Goal: Obtain resource: Obtain resource

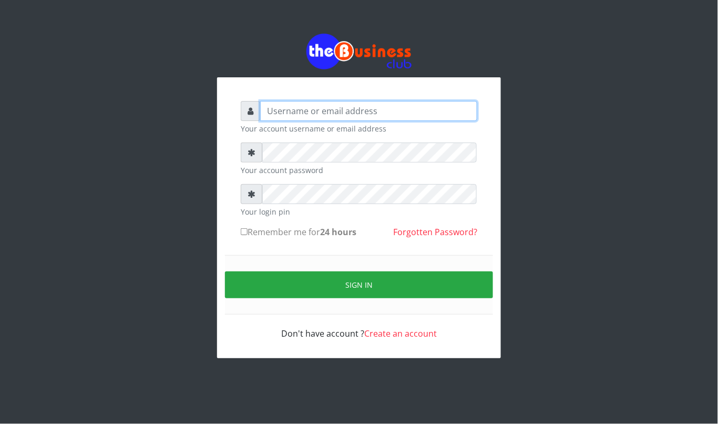
click at [306, 111] on input "text" at bounding box center [368, 111] width 217 height 20
type input "kennyclassy"
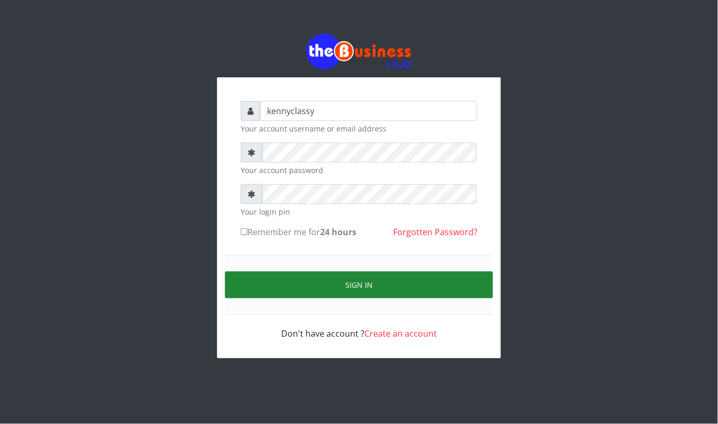
click at [370, 291] on button "Sign in" at bounding box center [359, 284] width 268 height 27
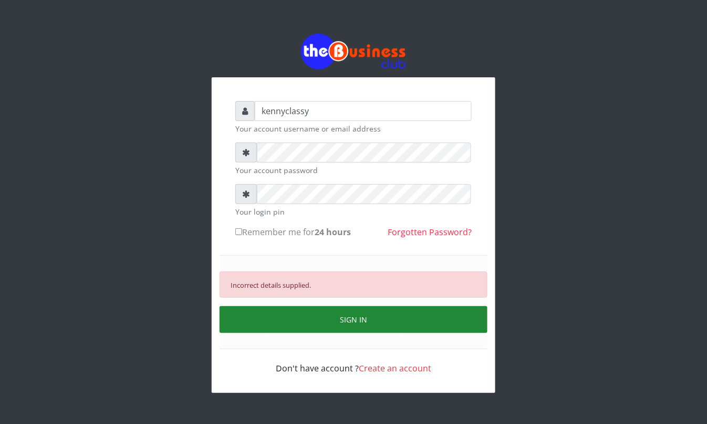
click at [369, 320] on button "SIGN IN" at bounding box center [354, 319] width 268 height 27
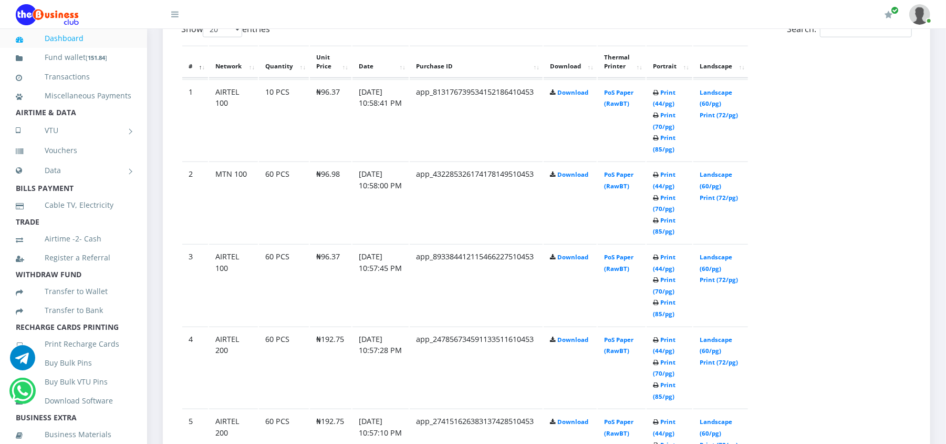
scroll to position [616, 0]
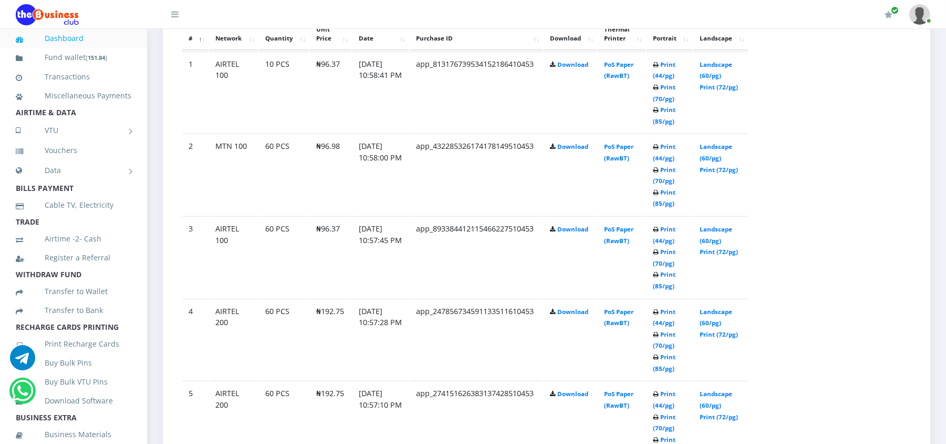
click at [656, 58] on td "Print (44/pg) Print (70/pg) Print (85/pg)" at bounding box center [670, 91] width 46 height 81
click at [658, 65] on link "Print (44/pg)" at bounding box center [664, 69] width 23 height 19
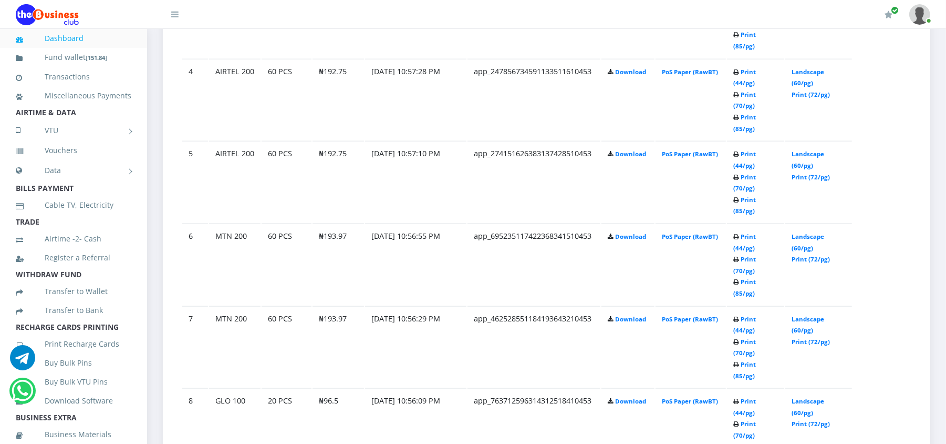
scroll to position [869, 0]
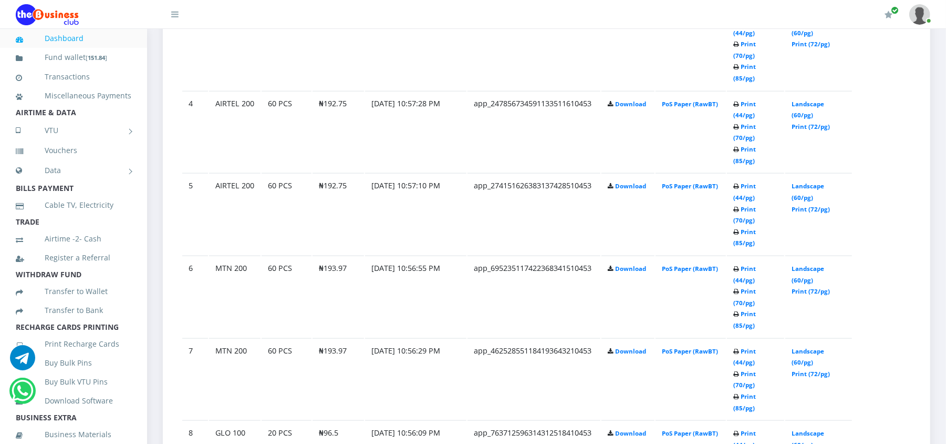
scroll to position [869, 0]
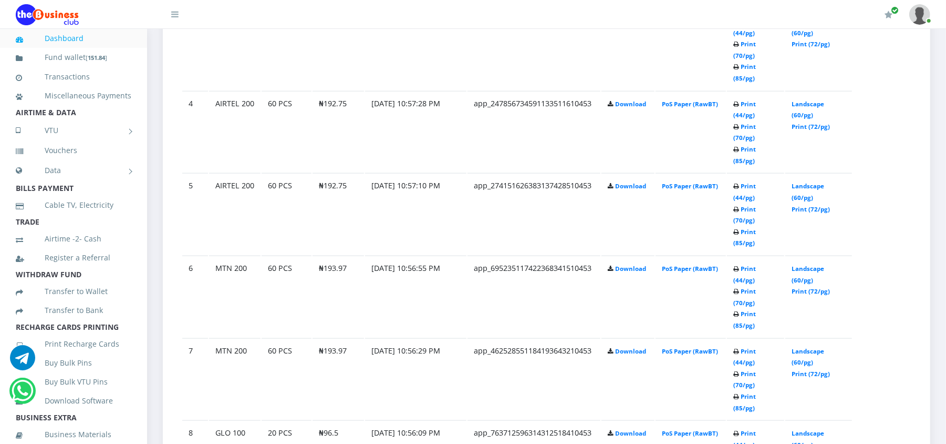
scroll to position [869, 0]
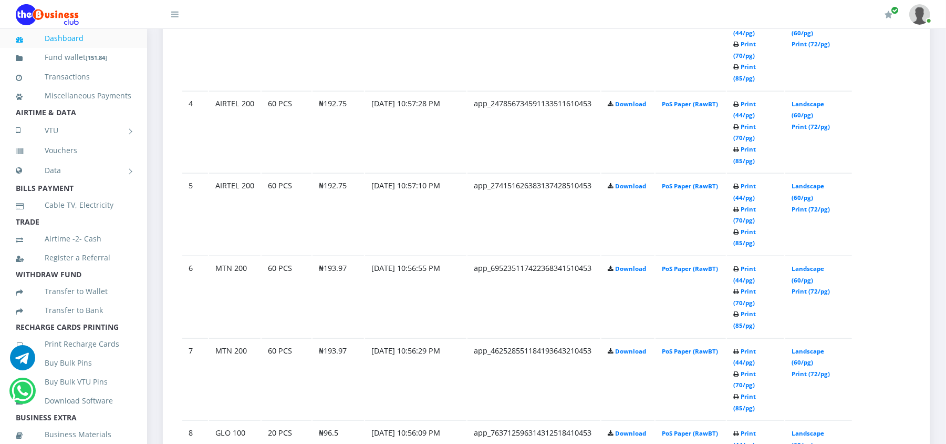
scroll to position [869, 0]
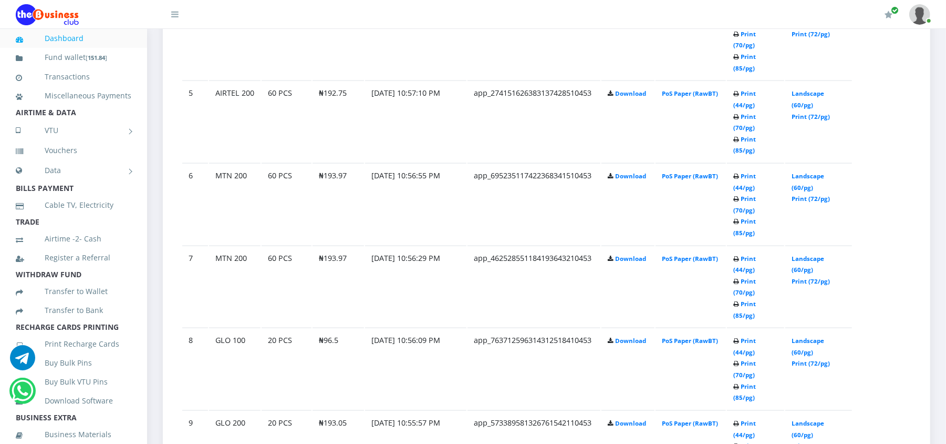
scroll to position [869, 0]
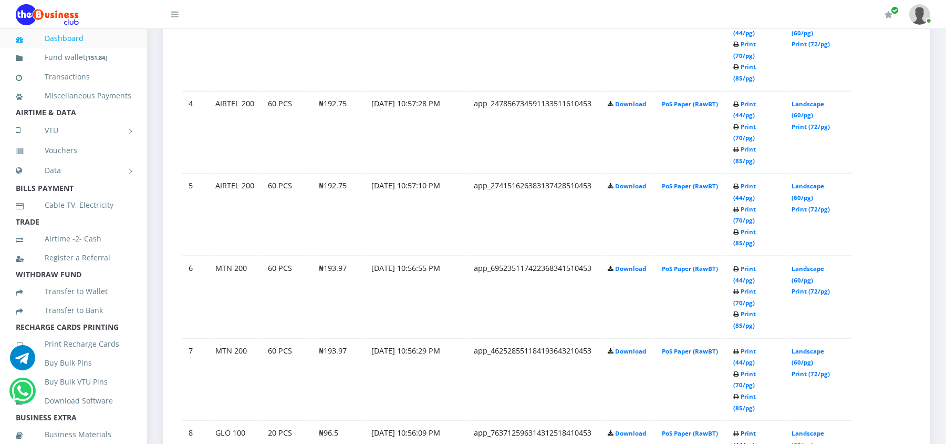
scroll to position [869, 0]
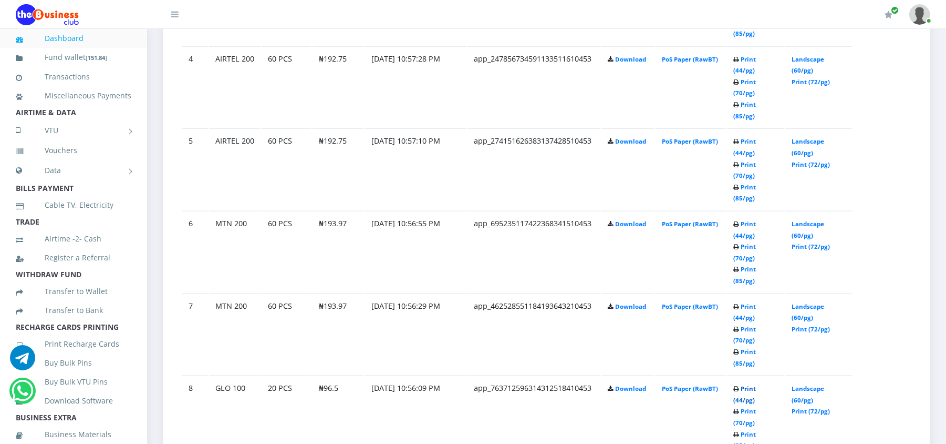
click at [753, 384] on link "Print (44/pg)" at bounding box center [745, 393] width 23 height 19
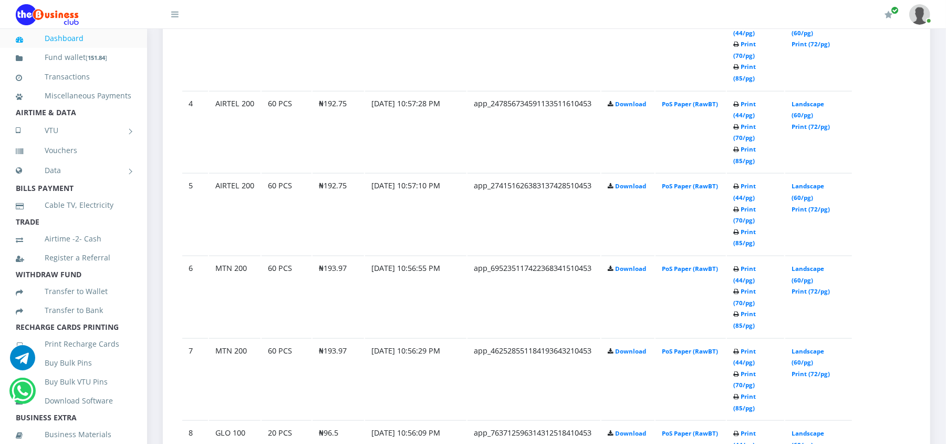
scroll to position [869, 0]
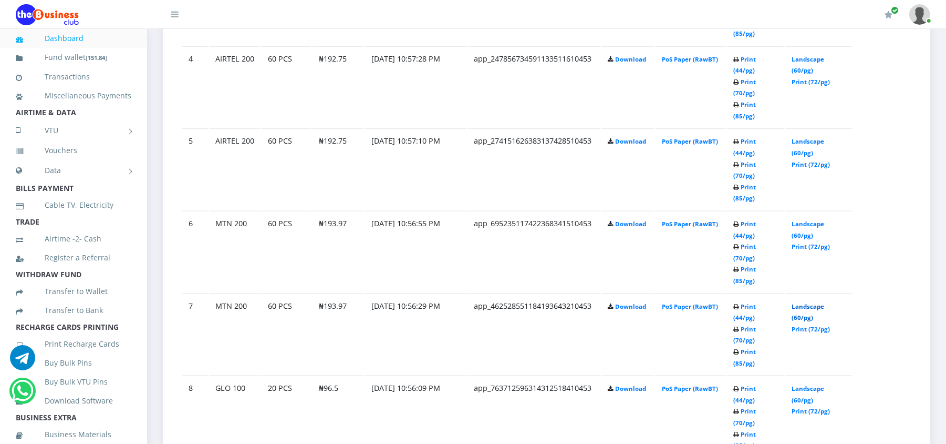
click at [797, 302] on link "Landscape (60/pg)" at bounding box center [808, 311] width 33 height 19
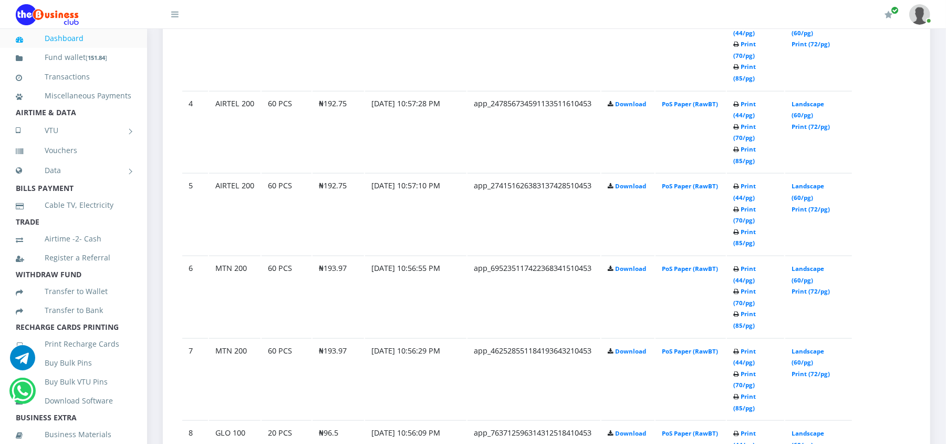
scroll to position [869, 0]
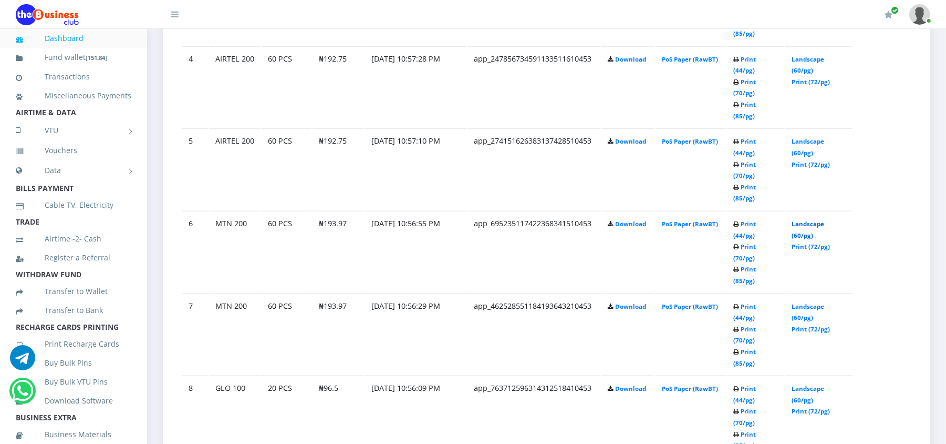
click at [802, 220] on link "Landscape (60/pg)" at bounding box center [808, 229] width 33 height 19
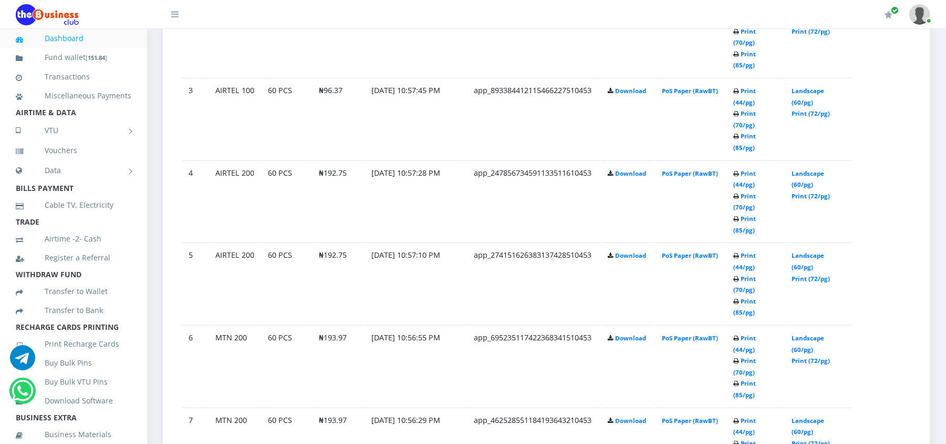
scroll to position [728, 0]
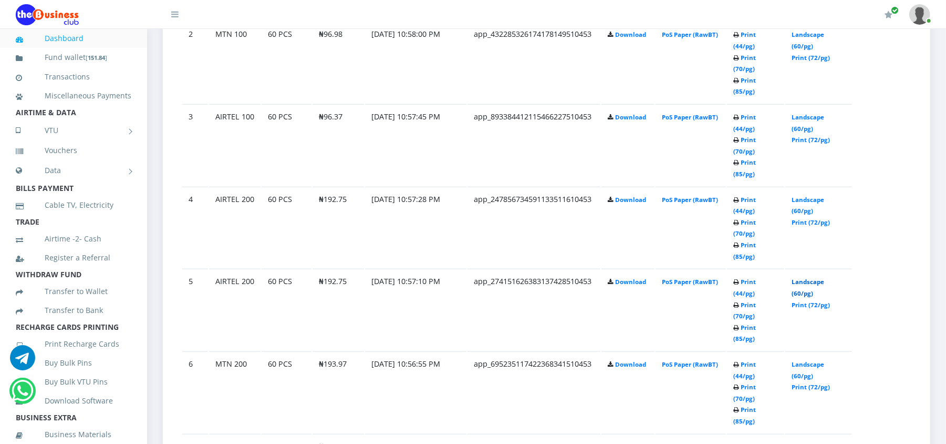
click at [805, 277] on link "Landscape (60/pg)" at bounding box center [808, 286] width 33 height 19
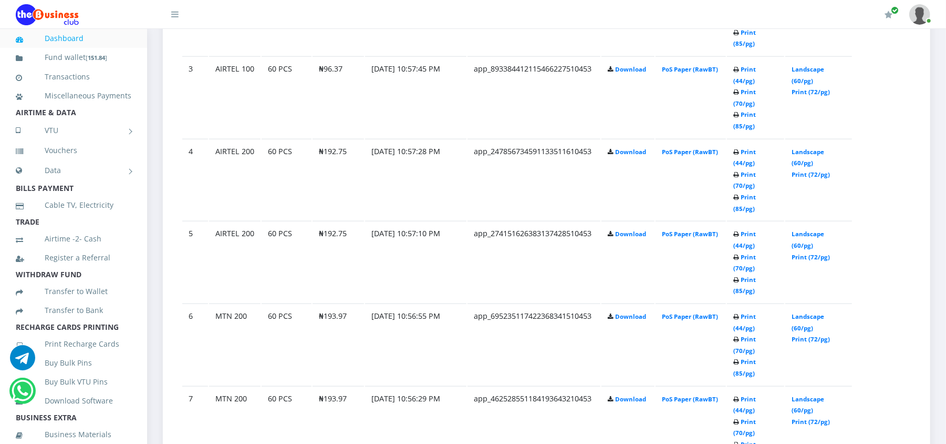
scroll to position [728, 0]
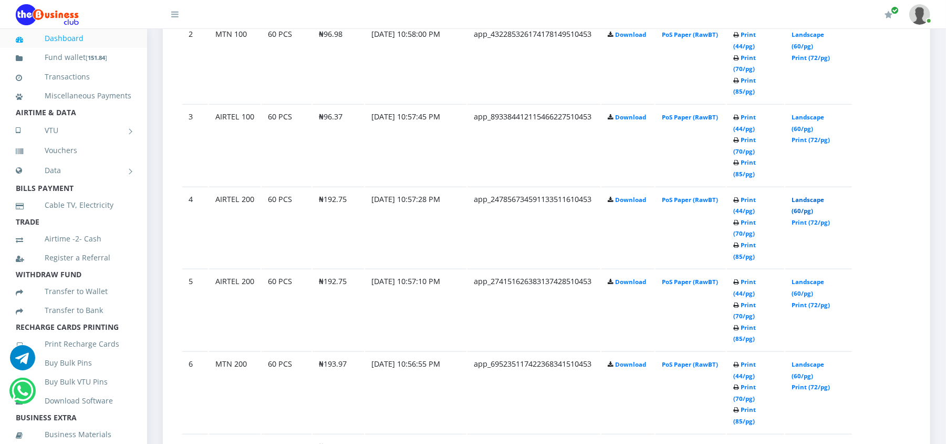
click at [808, 195] on link "Landscape (60/pg)" at bounding box center [808, 204] width 33 height 19
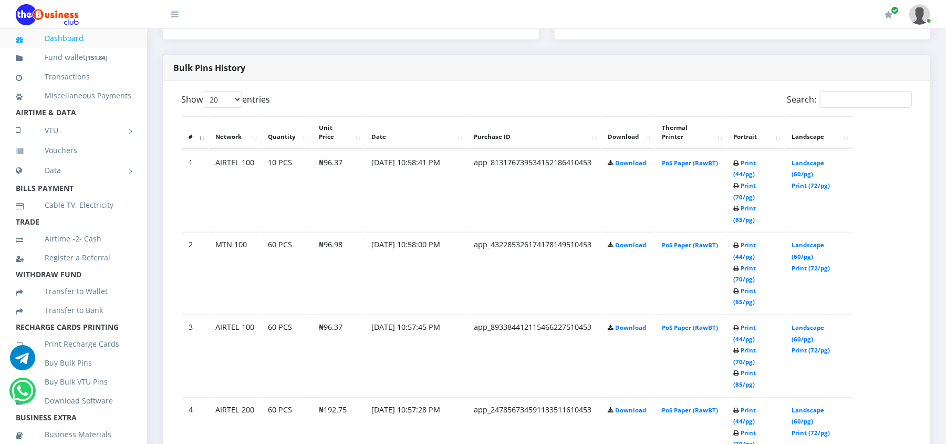
scroll to position [520, 0]
click at [810, 321] on link "Landscape (60/pg)" at bounding box center [808, 330] width 33 height 19
click at [803, 239] on link "Landscape (60/pg)" at bounding box center [808, 248] width 33 height 19
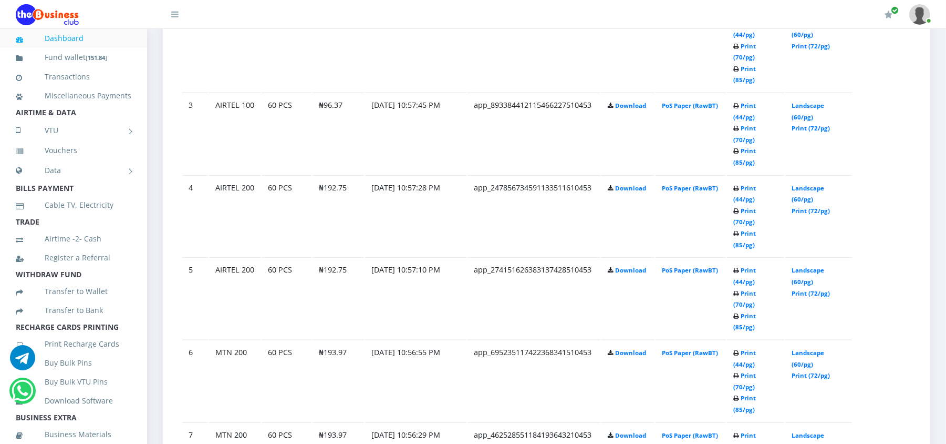
scroll to position [745, 0]
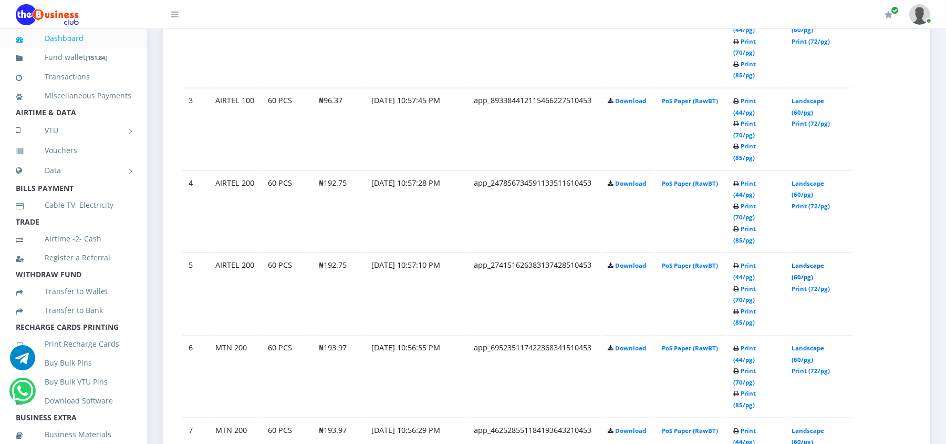
click at [798, 261] on link "Landscape (60/pg)" at bounding box center [808, 270] width 33 height 19
